Goal: Find specific page/section: Find specific page/section

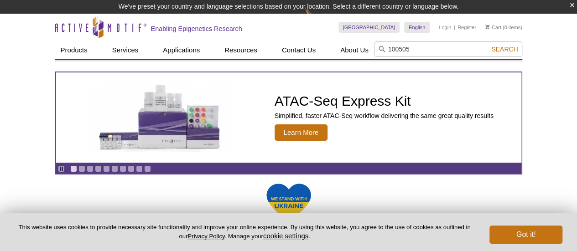
type input "100505"
click at [489, 45] on button "Search" at bounding box center [505, 49] width 32 height 8
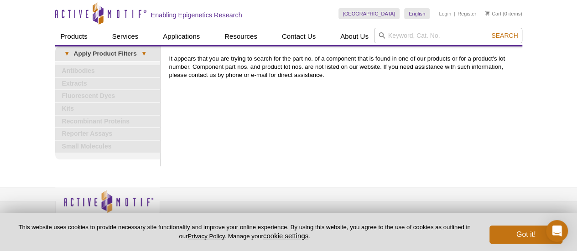
scroll to position [15, 0]
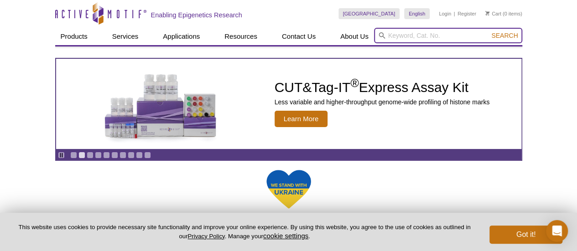
click at [440, 35] on input "search" at bounding box center [448, 36] width 148 height 16
paste input "18806025"
type input "18806025"
click at [489, 31] on button "Search" at bounding box center [505, 35] width 32 height 8
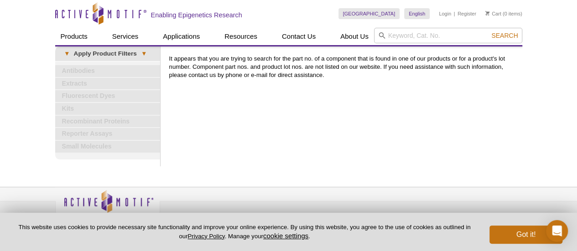
scroll to position [15, 0]
